Goal: Task Accomplishment & Management: Manage account settings

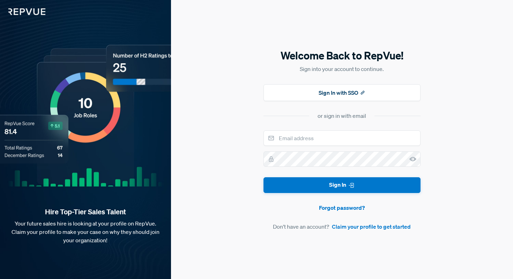
click at [325, 116] on div "or sign in with email" at bounding box center [342, 115] width 49 height 8
click at [335, 119] on div "or sign in with email" at bounding box center [342, 115] width 49 height 8
click at [306, 129] on div "Welcome Back to RepVue! Sign into your account to continue. Sign In with SSO or…" at bounding box center [342, 139] width 157 height 182
click at [305, 141] on input "email" at bounding box center [342, 137] width 157 height 15
type input "[EMAIL_ADDRESS][DOMAIN_NAME]"
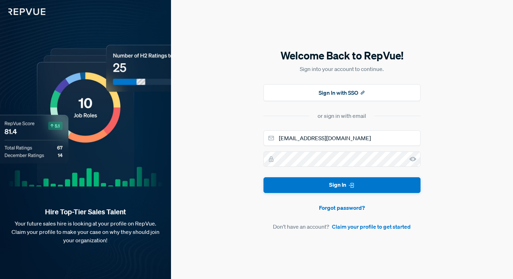
click at [249, 165] on div "Welcome Back to RepVue! Sign into your account to continue. Sign In with SSO or…" at bounding box center [342, 139] width 342 height 279
click at [324, 92] on button "Sign In with SSO" at bounding box center [342, 92] width 157 height 17
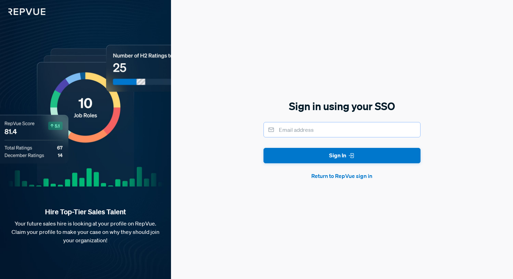
click at [307, 128] on input "email" at bounding box center [342, 129] width 157 height 15
type input "[EMAIL_ADDRESS][DOMAIN_NAME]"
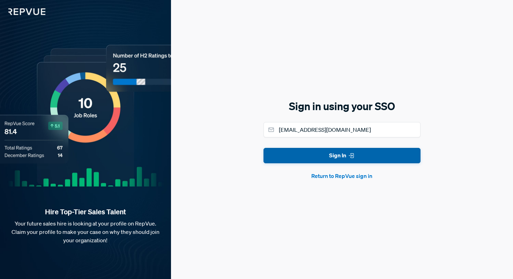
click at [327, 158] on button "Sign In" at bounding box center [342, 156] width 157 height 16
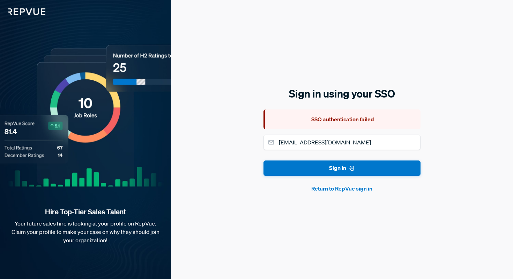
click at [326, 192] on button "Return to RepVue sign in" at bounding box center [342, 188] width 157 height 8
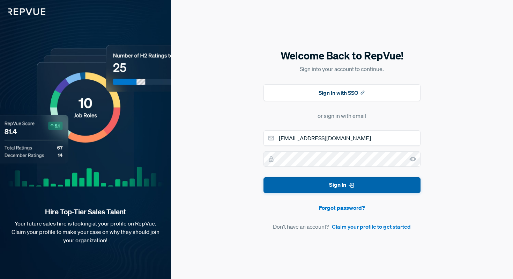
click at [326, 190] on button "Sign In" at bounding box center [342, 185] width 157 height 16
